Goal: Task Accomplishment & Management: Use online tool/utility

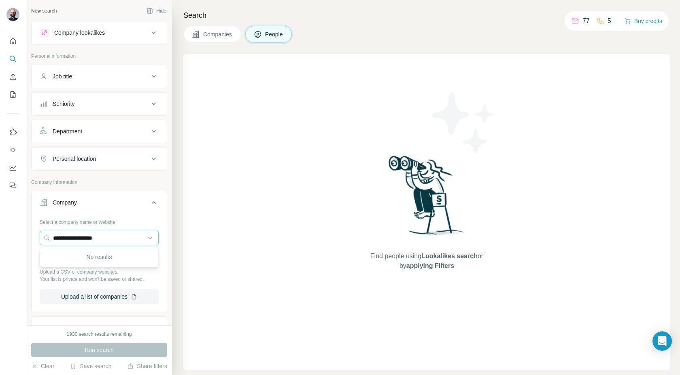
drag, startPoint x: 106, startPoint y: 236, endPoint x: 30, endPoint y: 234, distance: 76.9
click at [30, 234] on div "**********" at bounding box center [99, 163] width 146 height 326
paste input "*****"
type input "**********"
click at [57, 264] on img at bounding box center [52, 260] width 11 height 11
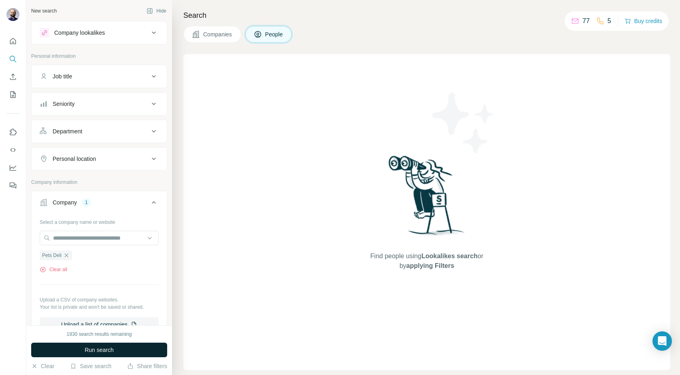
click at [71, 347] on button "Run search" at bounding box center [99, 350] width 136 height 15
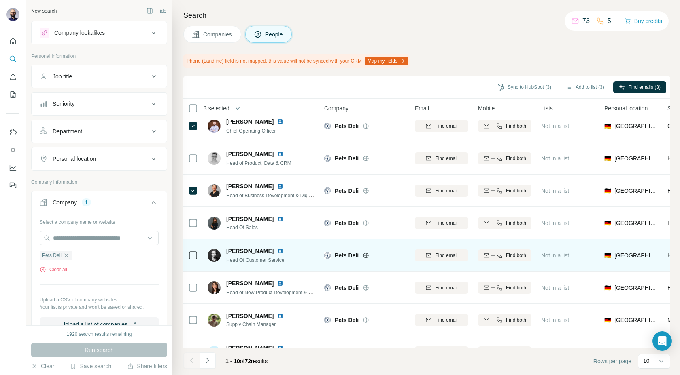
scroll to position [94, 0]
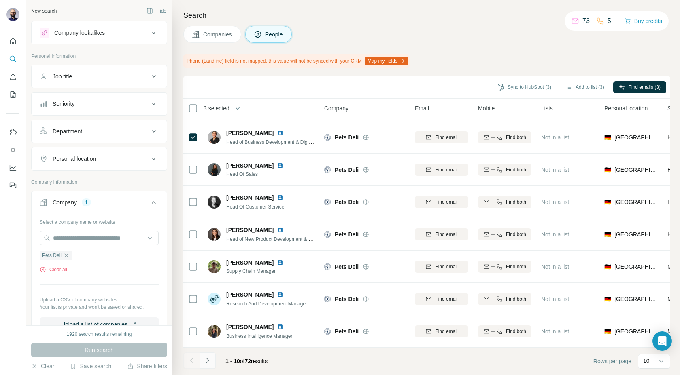
click at [211, 361] on icon "Navigate to next page" at bounding box center [208, 361] width 8 height 8
click at [207, 363] on icon "Navigate to next page" at bounding box center [208, 361] width 8 height 8
click at [207, 360] on icon "Navigate to next page" at bounding box center [208, 361] width 8 height 8
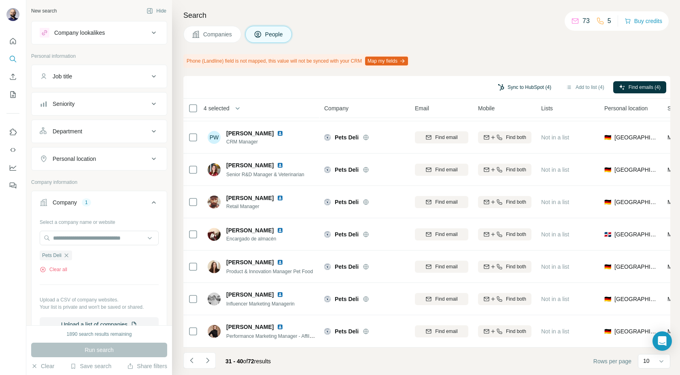
click at [511, 85] on button "Sync to HubSpot (4)" at bounding box center [524, 87] width 65 height 12
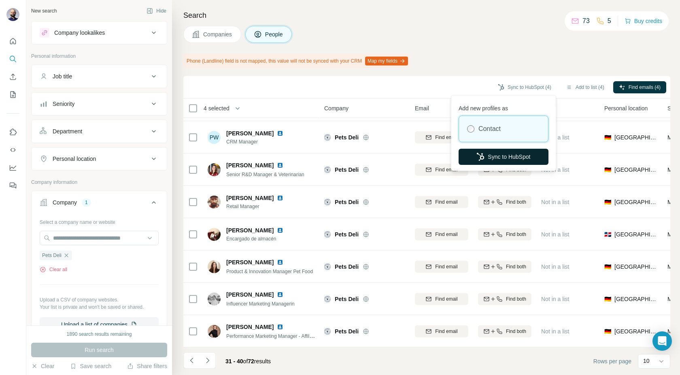
click at [487, 159] on button "Sync to HubSpot" at bounding box center [503, 157] width 90 height 16
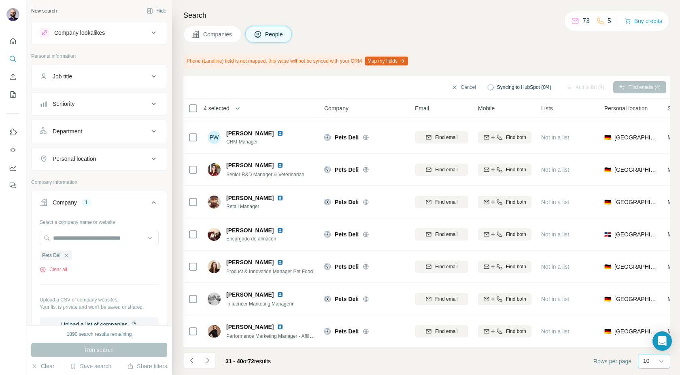
click at [654, 362] on div "10" at bounding box center [653, 361] width 20 height 8
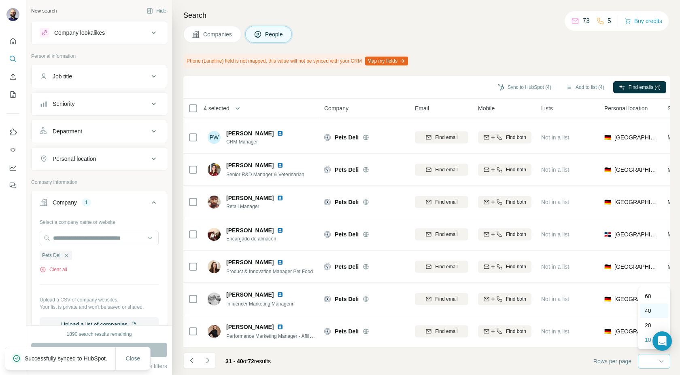
click at [648, 311] on p "40" at bounding box center [648, 311] width 6 height 8
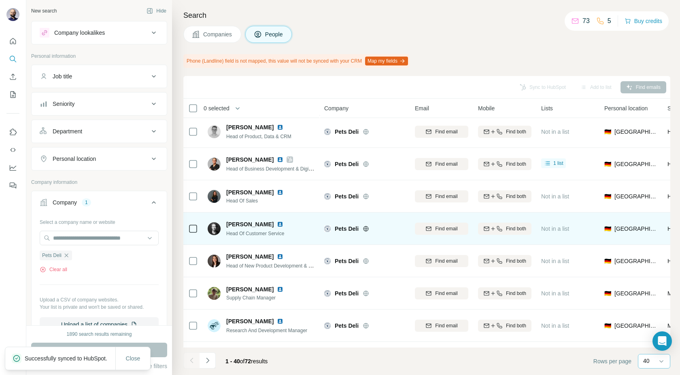
scroll to position [84, 0]
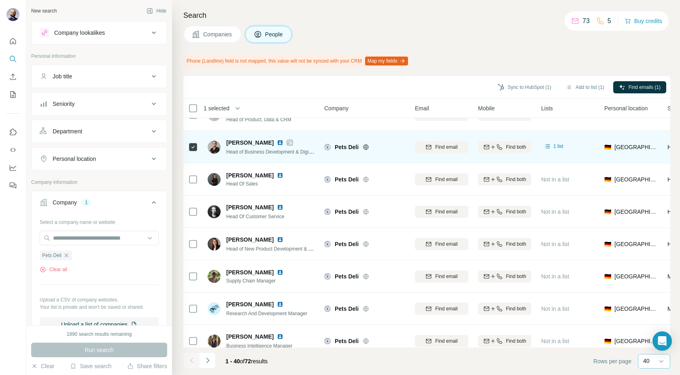
click at [277, 144] on img at bounding box center [280, 143] width 6 height 6
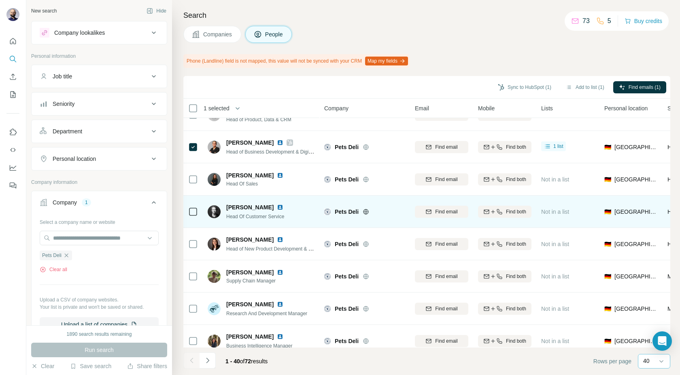
scroll to position [0, 0]
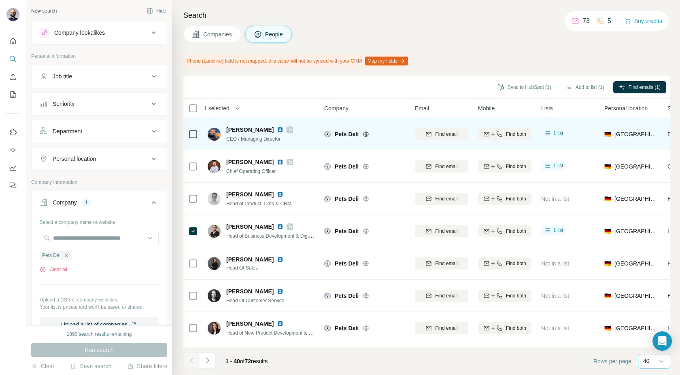
click at [277, 131] on img at bounding box center [280, 130] width 6 height 6
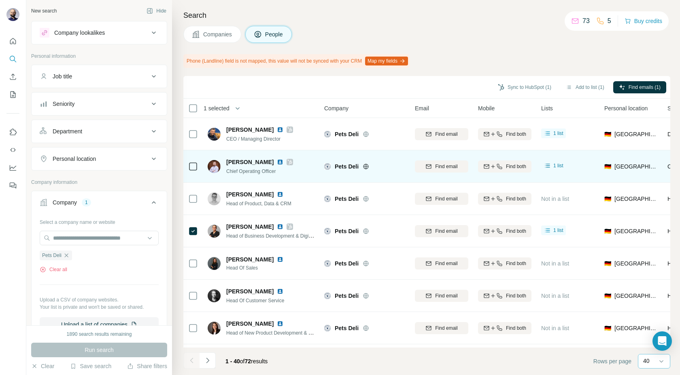
click at [277, 162] on img at bounding box center [280, 162] width 6 height 6
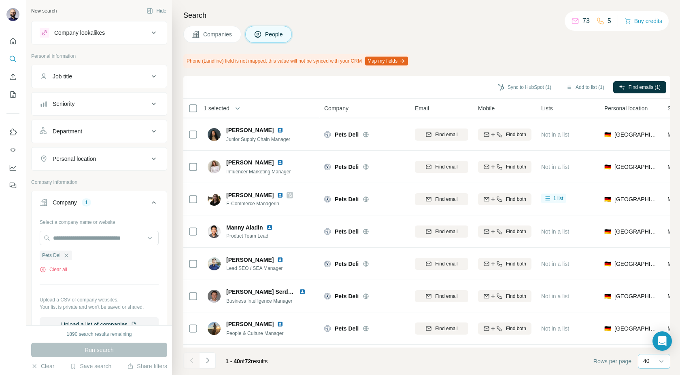
scroll to position [681, 0]
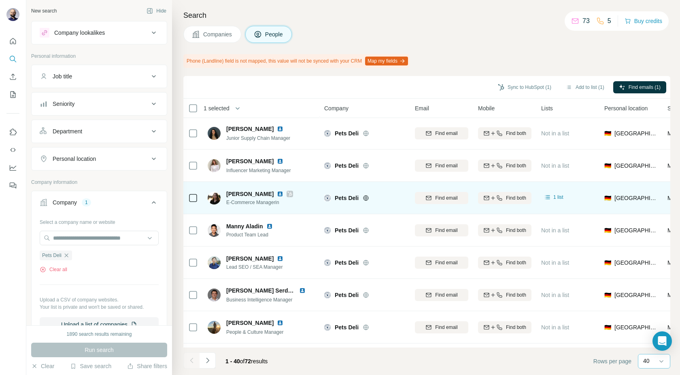
click at [277, 194] on img at bounding box center [280, 194] width 6 height 6
